Goal: Task Accomplishment & Management: Complete application form

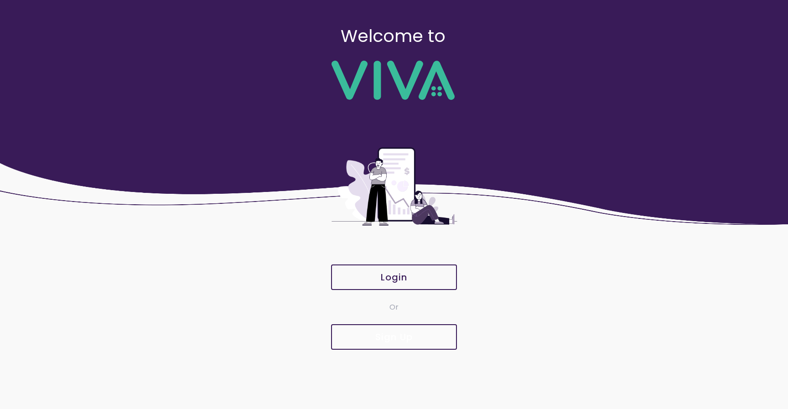
click at [0, 0] on slot "Sign Up" at bounding box center [0, 0] width 0 height 0
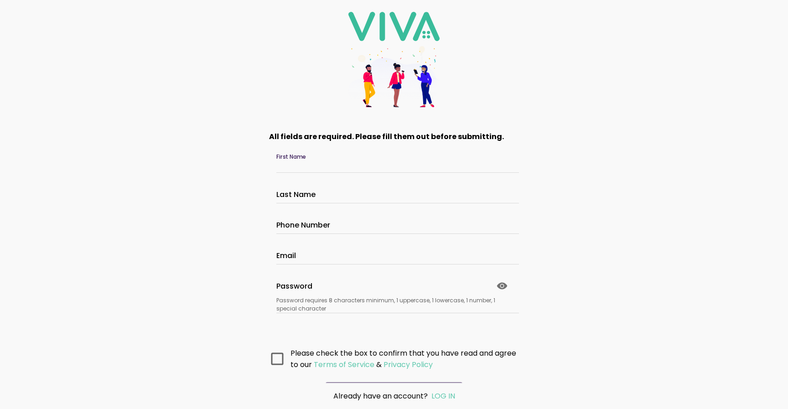
click at [301, 162] on input "First Name" at bounding box center [393, 165] width 235 height 8
type input "****"
click at [309, 192] on input "Last Name" at bounding box center [393, 196] width 235 height 8
type input "******"
type input "**********"
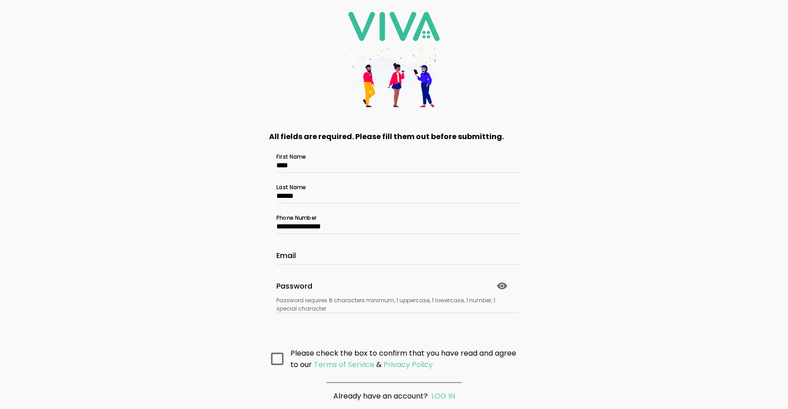
click at [301, 265] on ion-col "Email" at bounding box center [394, 251] width 255 height 31
click at [301, 257] on input "Email" at bounding box center [393, 257] width 235 height 8
type input "*"
type input "**********"
click at [497, 285] on icon at bounding box center [502, 286] width 11 height 11
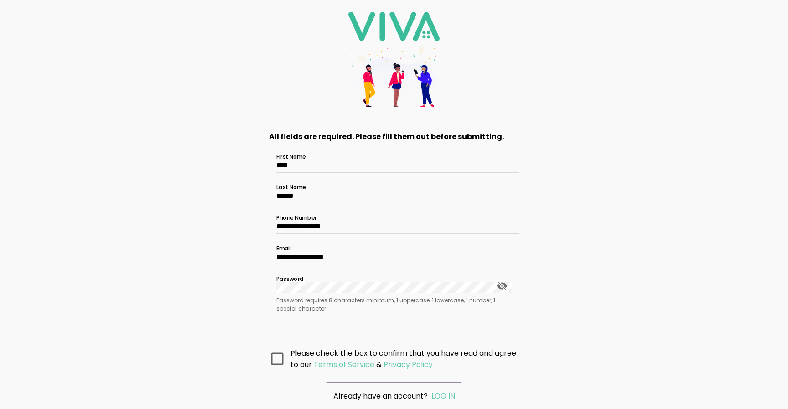
click at [281, 359] on icon at bounding box center [277, 359] width 12 height 12
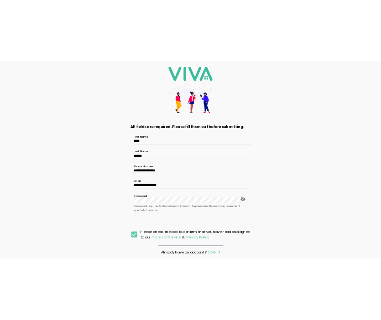
scroll to position [22, 0]
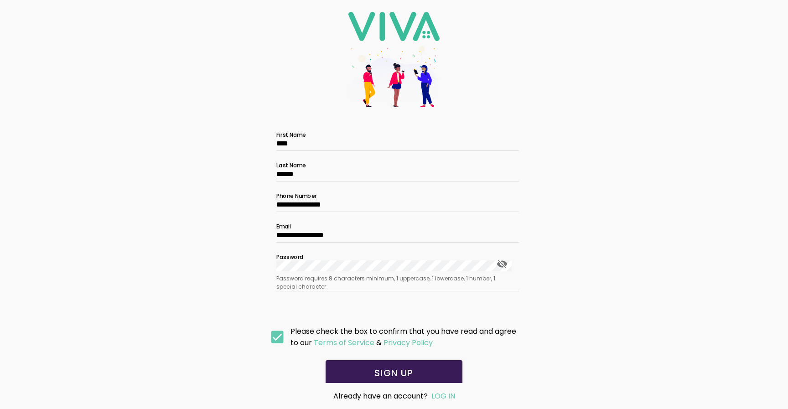
click at [376, 361] on button "SIGN UP" at bounding box center [394, 373] width 137 height 26
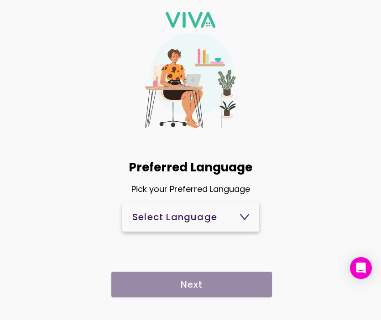
click at [229, 223] on span "Select Language" at bounding box center [190, 217] width 117 height 22
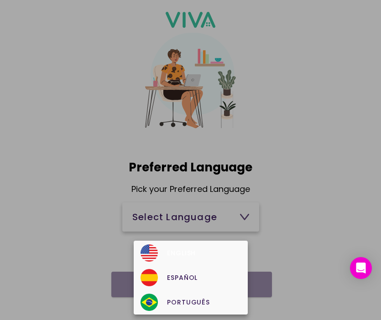
click at [215, 252] on div "English" at bounding box center [190, 252] width 100 height 17
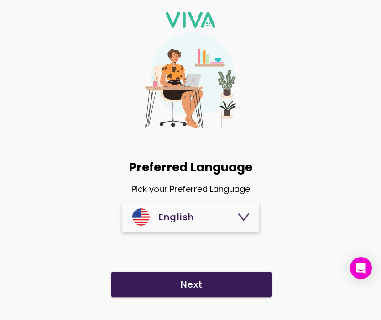
click at [209, 281] on span "Next" at bounding box center [191, 284] width 142 height 9
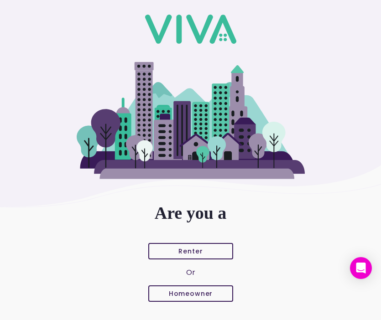
click at [190, 286] on button "Homeowner" at bounding box center [190, 294] width 85 height 16
click at [189, 287] on button "Homeowner" at bounding box center [190, 294] width 85 height 16
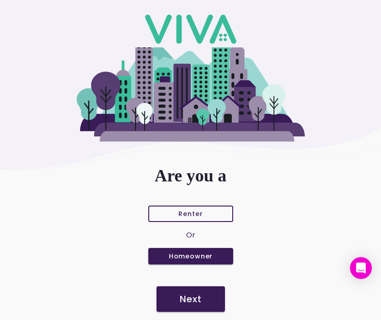
click at [190, 309] on button "Next" at bounding box center [190, 299] width 68 height 26
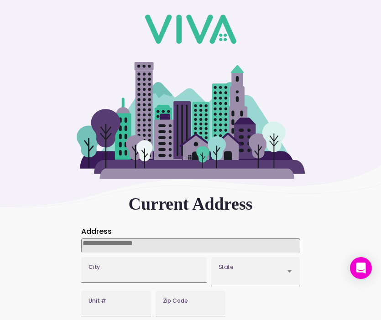
click at [156, 242] on input at bounding box center [190, 246] width 219 height 14
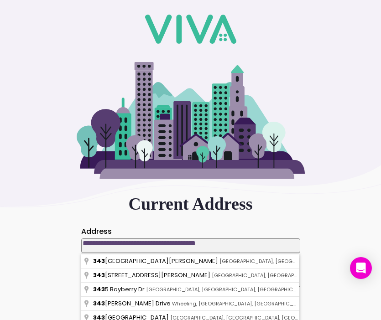
type input "**********"
type input "*****"
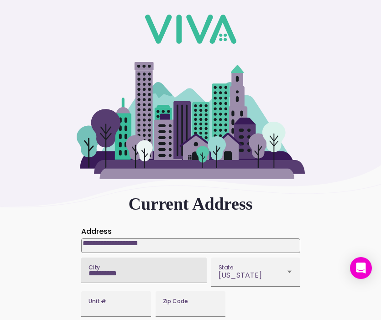
scroll to position [56, 0]
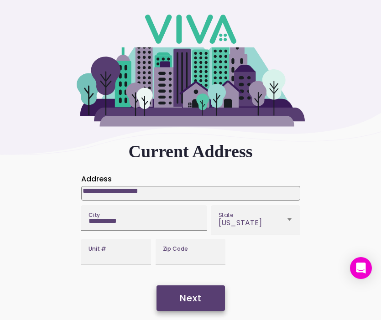
click at [202, 304] on button "Next" at bounding box center [190, 299] width 68 height 26
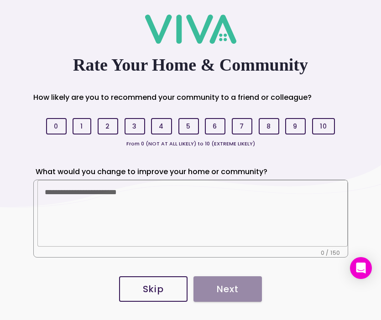
click at [0, 0] on slot "Skip" at bounding box center [0, 0] width 0 height 0
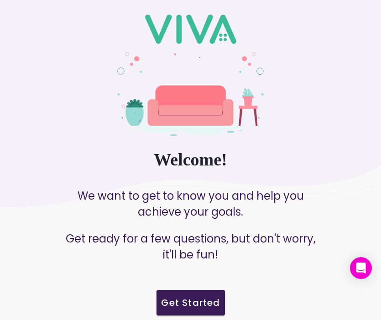
click at [0, 0] on slot "Get Started" at bounding box center [0, 0] width 0 height 0
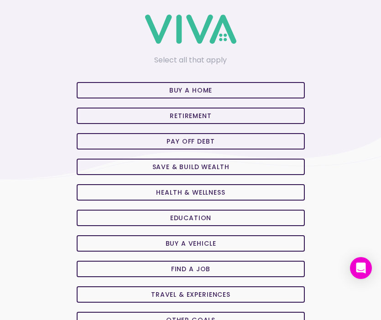
scroll to position [23, 0]
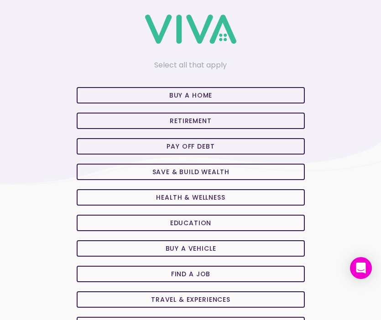
click at [0, 0] on slot "Retirement" at bounding box center [0, 0] width 0 height 0
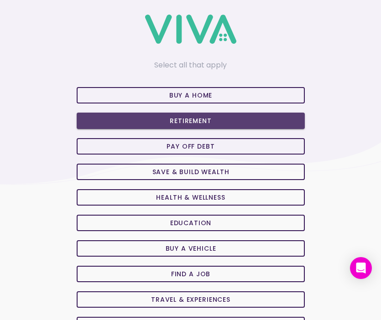
scroll to position [88, 0]
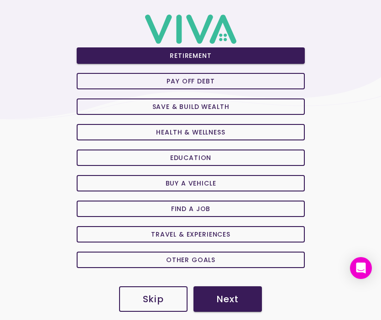
click at [222, 290] on button "Next" at bounding box center [227, 299] width 68 height 26
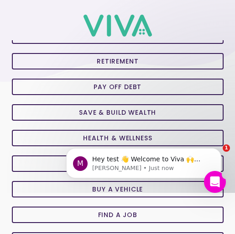
scroll to position [81, 0]
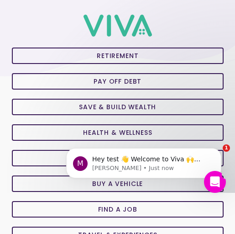
click at [146, 80] on span "Pay off Debt" at bounding box center [118, 81] width 196 height 6
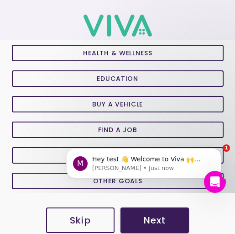
scroll to position [167, 0]
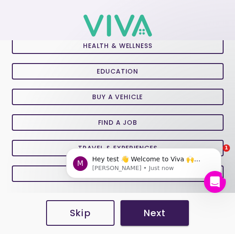
click at [154, 226] on div "Skip Next" at bounding box center [117, 214] width 235 height 40
click at [0, 0] on slot "Next" at bounding box center [0, 0] width 0 height 0
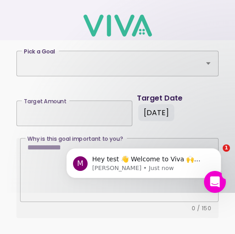
scroll to position [222, 0]
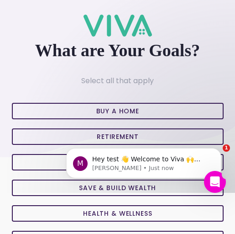
click at [160, 99] on div "M Hey test 👋 Welcome to Viva 🙌 Take a look around! If you have any questions, j…" at bounding box center [144, 121] width 168 height 114
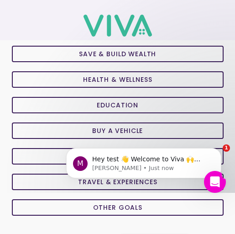
scroll to position [134, 0]
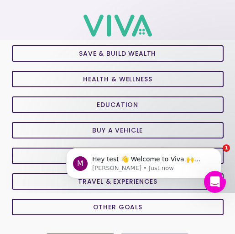
click at [157, 85] on button "Health & Wellness" at bounding box center [118, 79] width 212 height 16
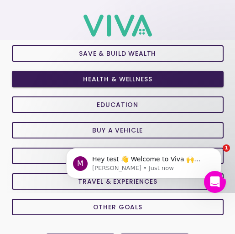
scroll to position [167, 0]
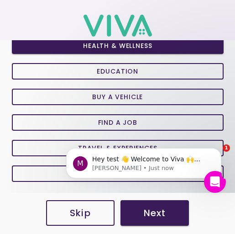
click at [0, 0] on slot "Next" at bounding box center [0, 0] width 0 height 0
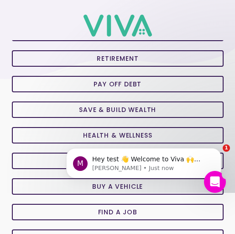
scroll to position [167, 0]
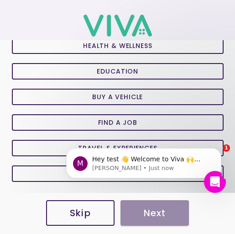
click at [0, 0] on slot "Education" at bounding box center [0, 0] width 0 height 0
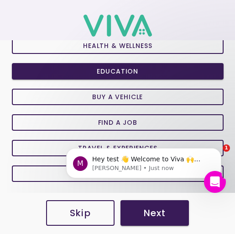
click at [152, 197] on div "Skip Next" at bounding box center [117, 214] width 235 height 40
click at [152, 203] on button "Next" at bounding box center [154, 213] width 68 height 26
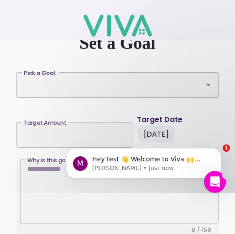
scroll to position [222, 0]
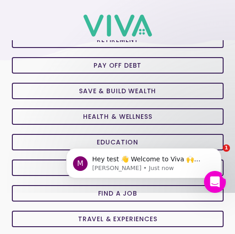
scroll to position [167, 0]
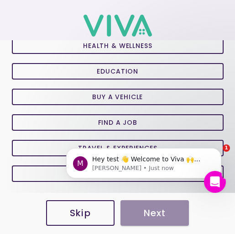
click at [0, 0] on slot "Buy a Vehicle" at bounding box center [0, 0] width 0 height 0
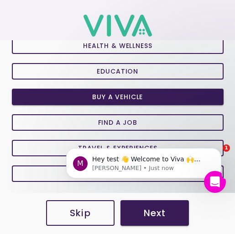
click at [143, 208] on span "Next" at bounding box center [155, 212] width 50 height 9
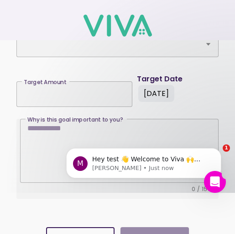
scroll to position [222, 0]
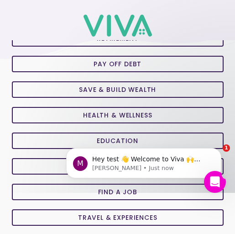
scroll to position [167, 0]
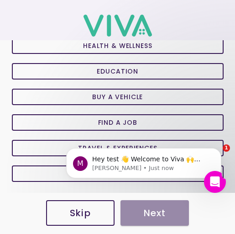
click at [0, 0] on slot "Find a Job" at bounding box center [0, 0] width 0 height 0
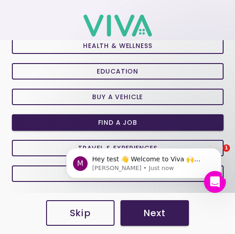
click at [152, 203] on button "Next" at bounding box center [154, 213] width 68 height 26
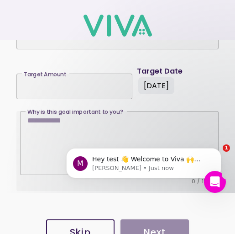
scroll to position [222, 0]
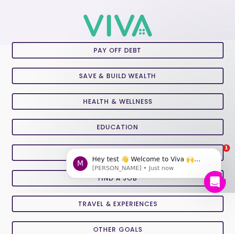
scroll to position [167, 0]
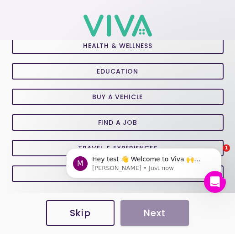
click at [85, 144] on body "M Hey test 👋 Welcome to Viva 🙌 Take a look around! If you have any questions, j…" at bounding box center [143, 160] width 175 height 57
click at [57, 145] on body "M Hey test 👋 Welcome to Viva 🙌 Take a look around! If you have any questions, j…" at bounding box center [143, 160] width 175 height 57
click at [54, 148] on html "M Hey test 👋 Welcome to Viva 🙌 Take a look around! If you have any questions, j…" at bounding box center [143, 161] width 182 height 64
click at [51, 150] on span "Travel & Experiences" at bounding box center [118, 148] width 196 height 6
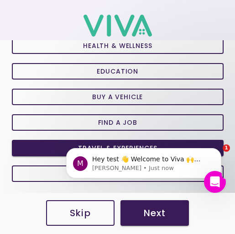
click at [0, 0] on slot "Next" at bounding box center [0, 0] width 0 height 0
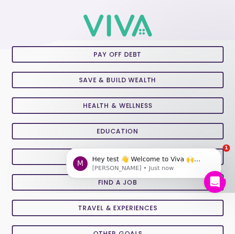
scroll to position [167, 0]
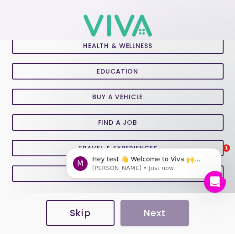
click at [53, 172] on span "Other Goals" at bounding box center [118, 173] width 196 height 6
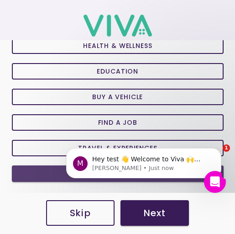
click at [53, 172] on span "Other Goals" at bounding box center [118, 173] width 198 height 6
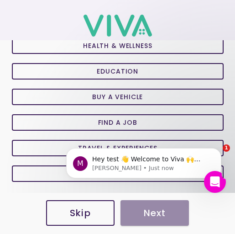
click at [62, 174] on div "M Hey test 👋 Welcome to Viva 🙌 Take a look around! If you have any questions, j…" at bounding box center [144, 121] width 168 height 114
click at [43, 170] on span "Other Goals" at bounding box center [118, 173] width 196 height 6
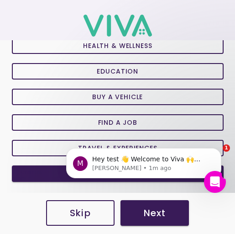
click at [140, 210] on span "Next" at bounding box center [155, 212] width 50 height 9
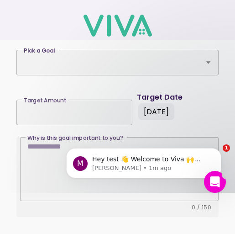
scroll to position [222, 0]
